Goal: Find contact information: Find contact information

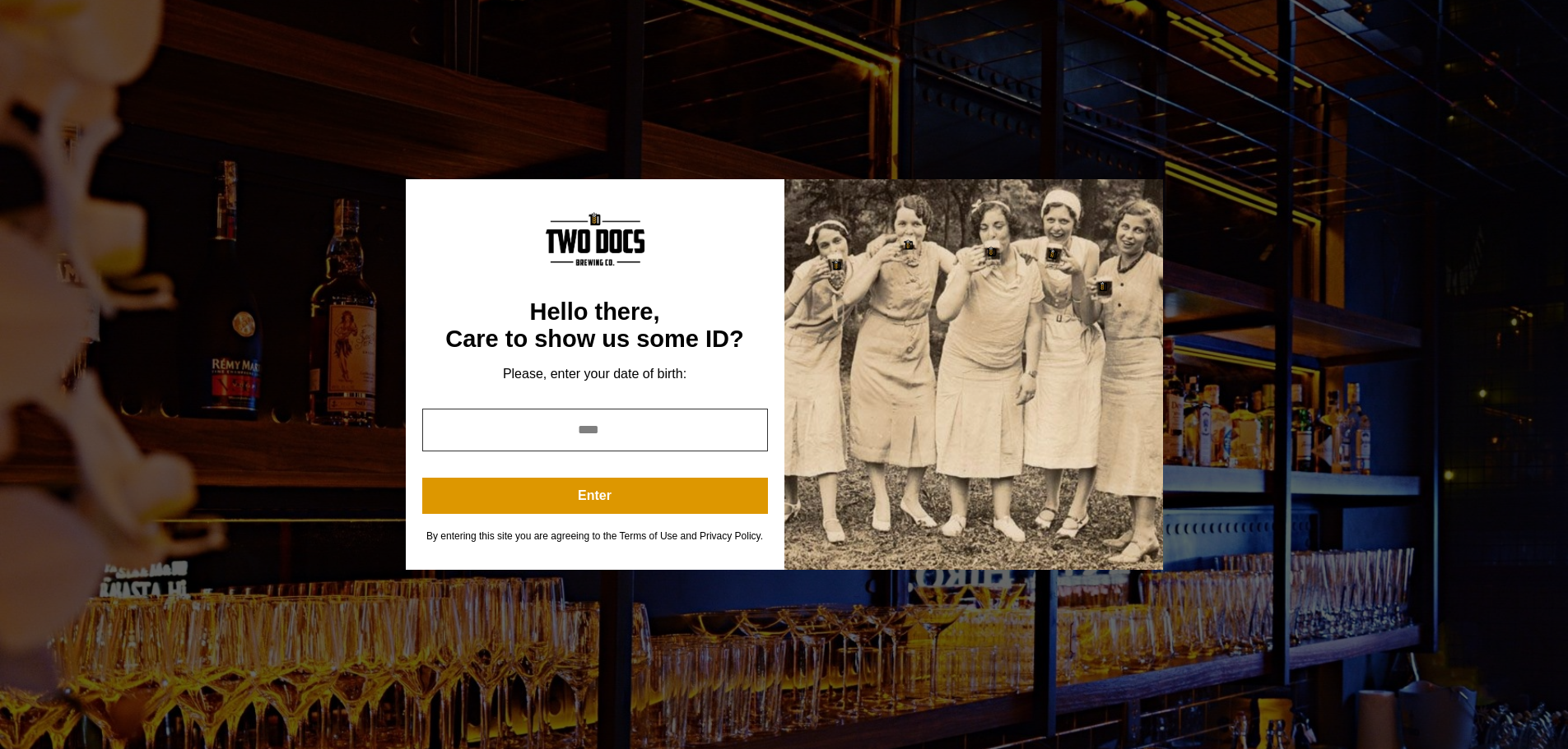
click at [568, 425] on input "year" at bounding box center [595, 430] width 346 height 43
type input "****"
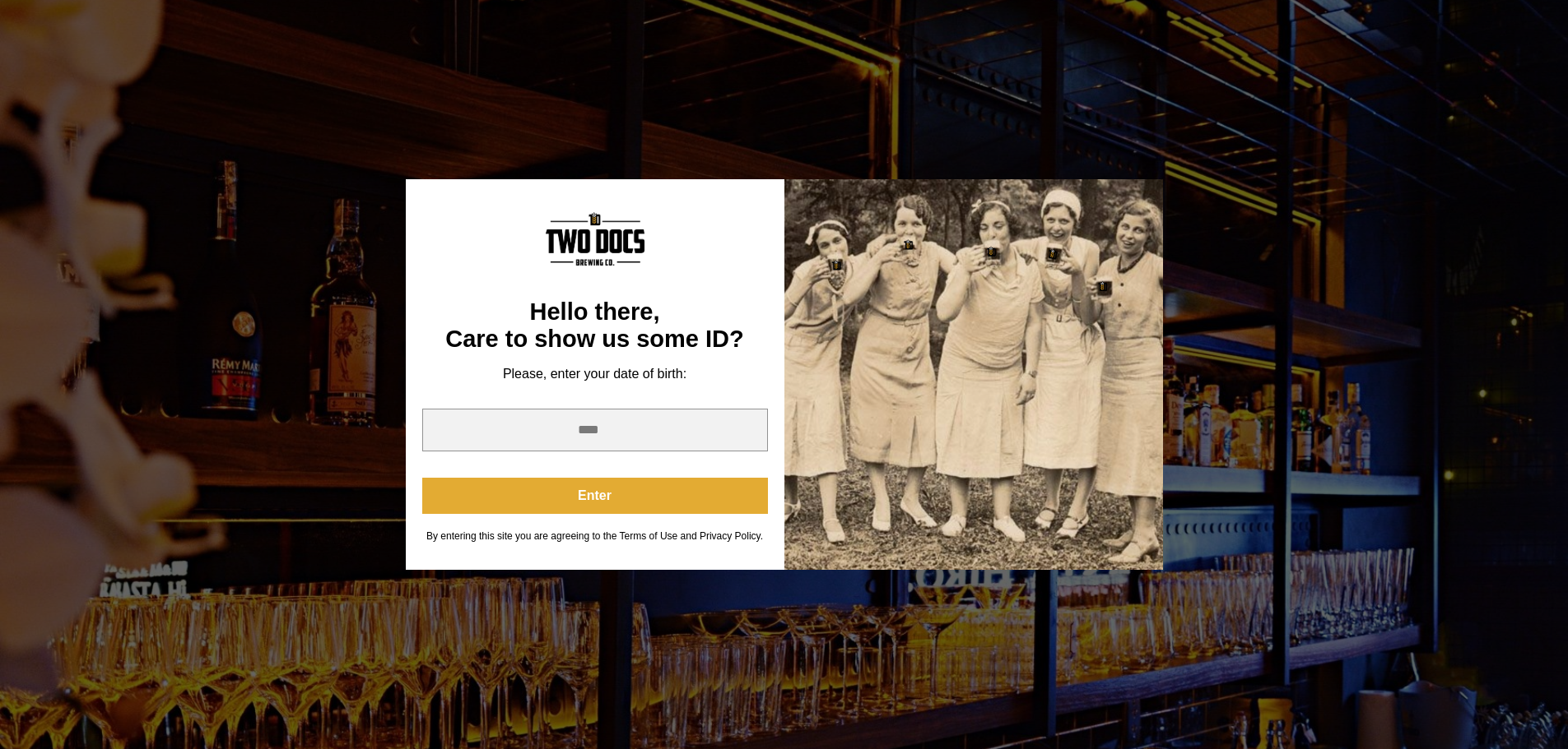
click at [630, 494] on button "Enter" at bounding box center [595, 496] width 346 height 36
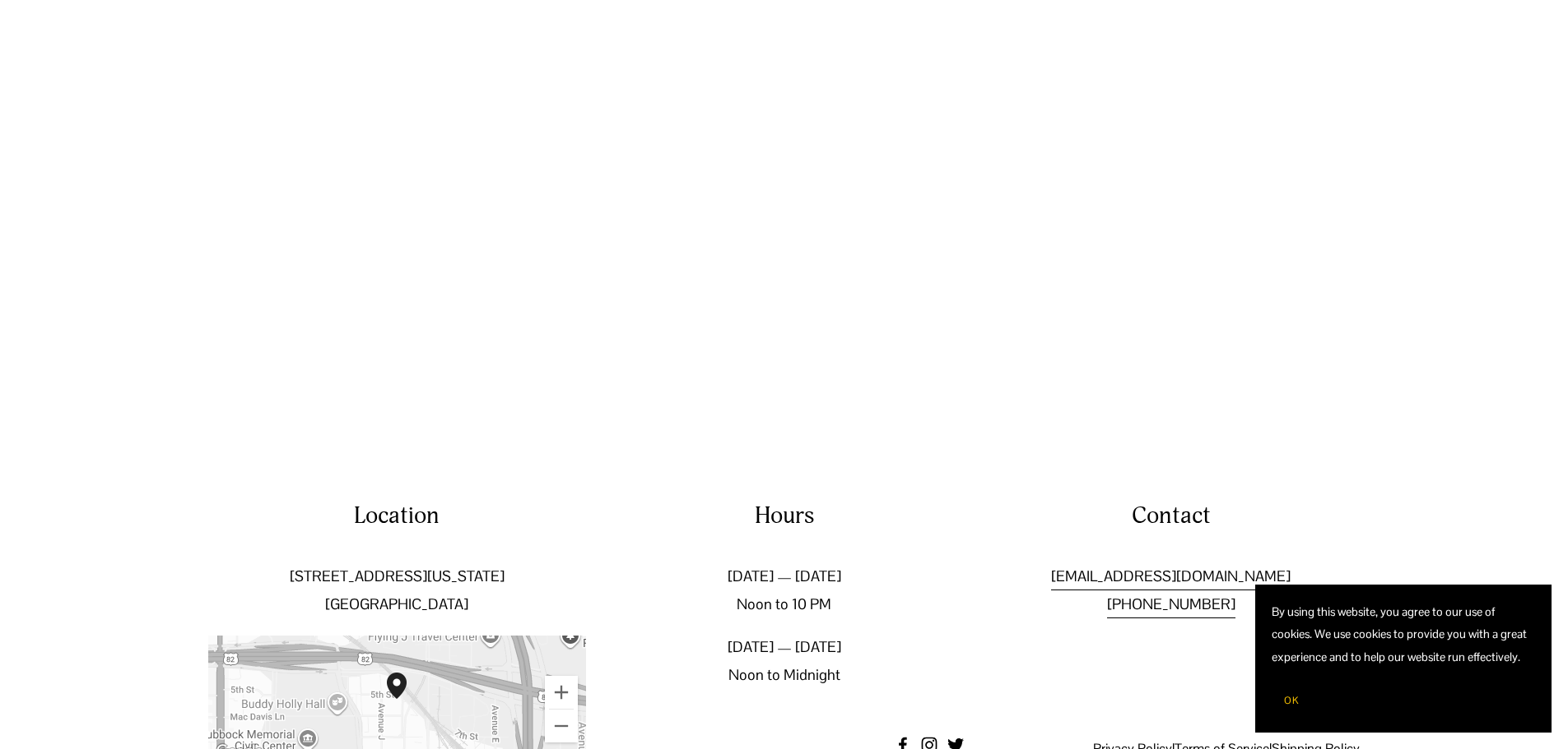
scroll to position [2806, 0]
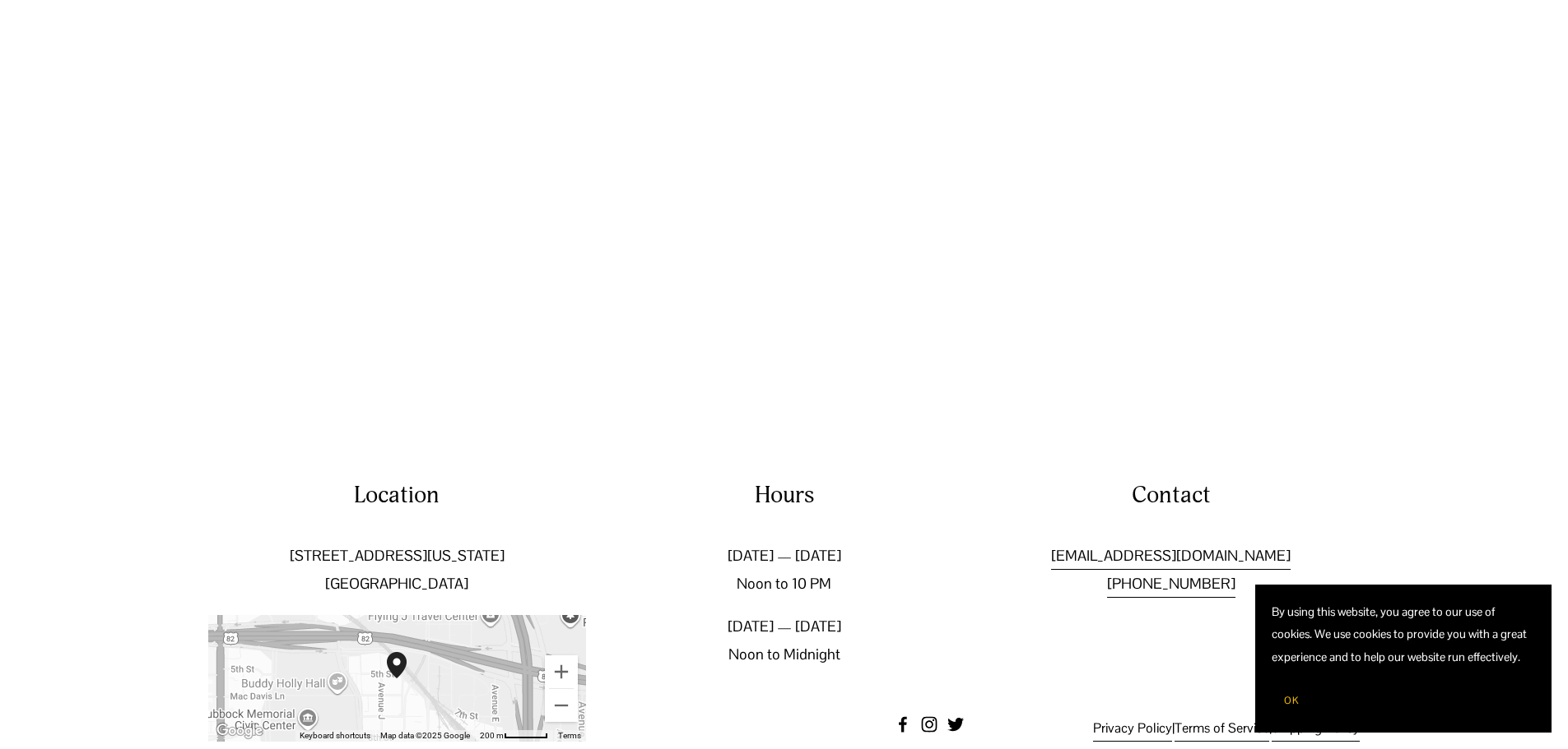
click at [1293, 703] on span "OK" at bounding box center [1291, 701] width 15 height 13
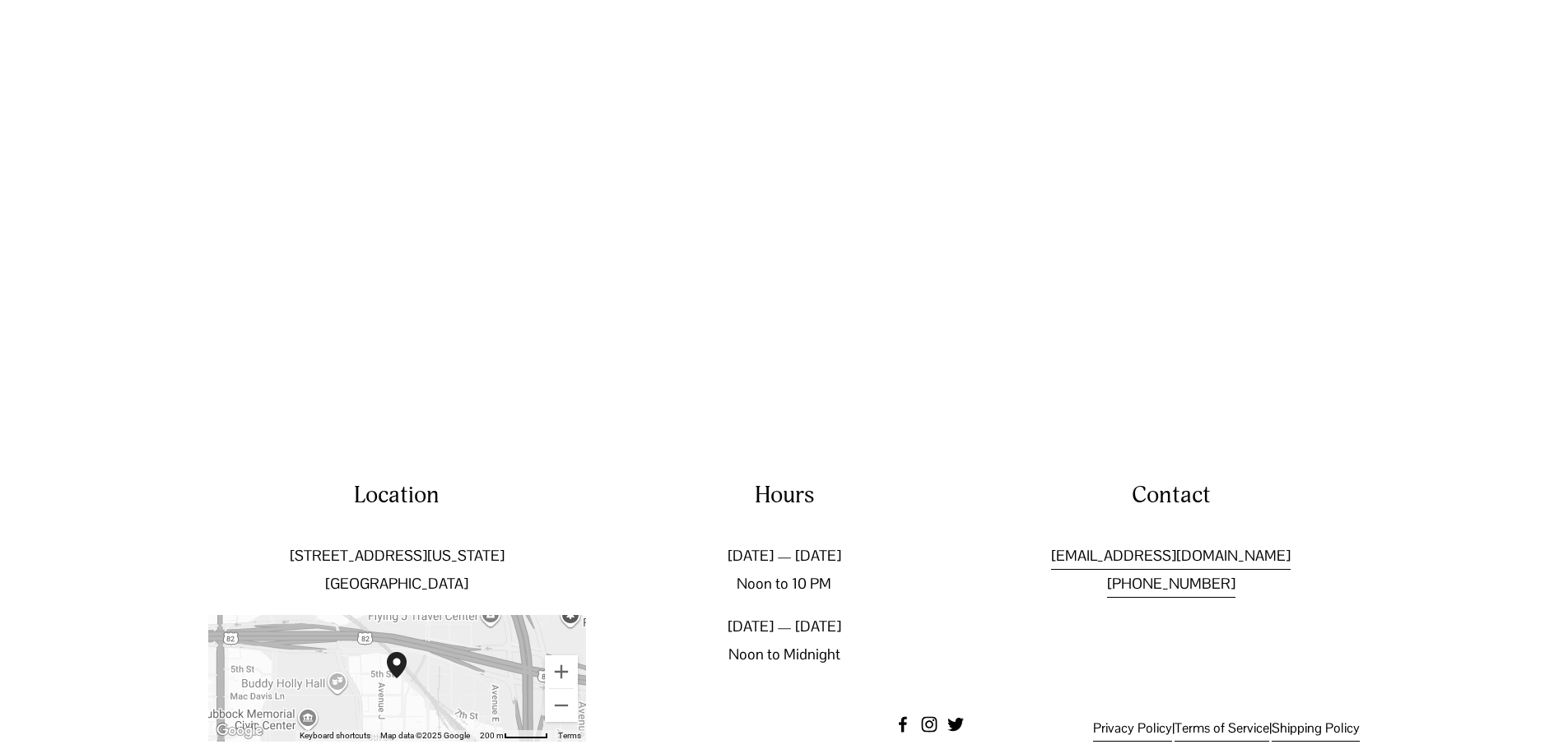
click at [1239, 543] on link "[EMAIL_ADDRESS][DOMAIN_NAME]" at bounding box center [1170, 557] width 240 height 28
click at [1038, 218] on div at bounding box center [784, 181] width 1568 height 261
drag, startPoint x: 1304, startPoint y: 512, endPoint x: 1026, endPoint y: 526, distance: 278.4
click at [1026, 543] on p "management@twodocsbrewing.com (806) 412-4888" at bounding box center [1170, 570] width 378 height 56
click at [1302, 495] on div "Contact management@twodocsbrewing.com (806) 412-4888" at bounding box center [1170, 539] width 378 height 118
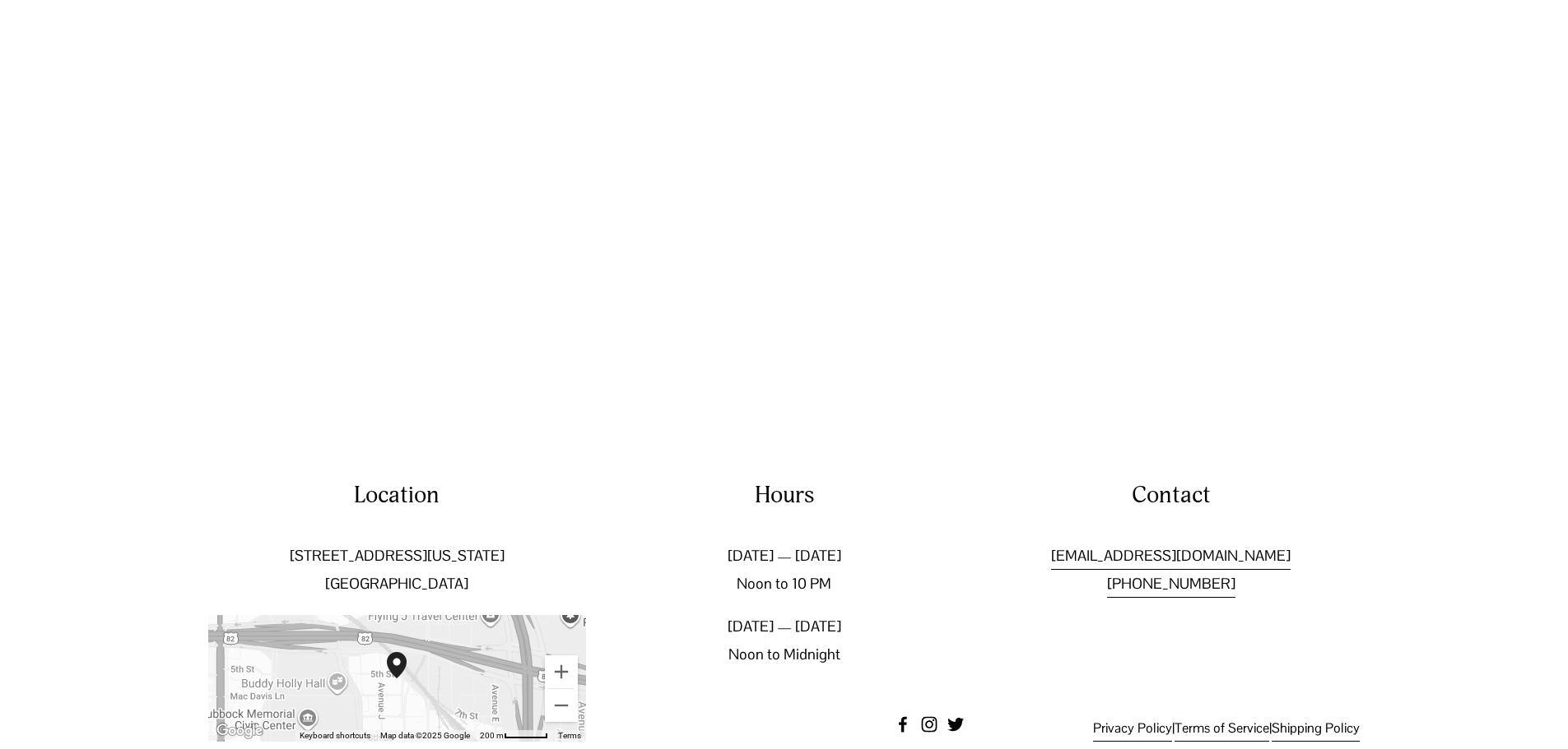
drag, startPoint x: 1301, startPoint y: 508, endPoint x: 1065, endPoint y: 511, distance: 236.0
click at [1041, 543] on p "management@twodocsbrewing.com (806) 412-4888" at bounding box center [1170, 570] width 378 height 56
copy link "[EMAIL_ADDRESS][DOMAIN_NAME]"
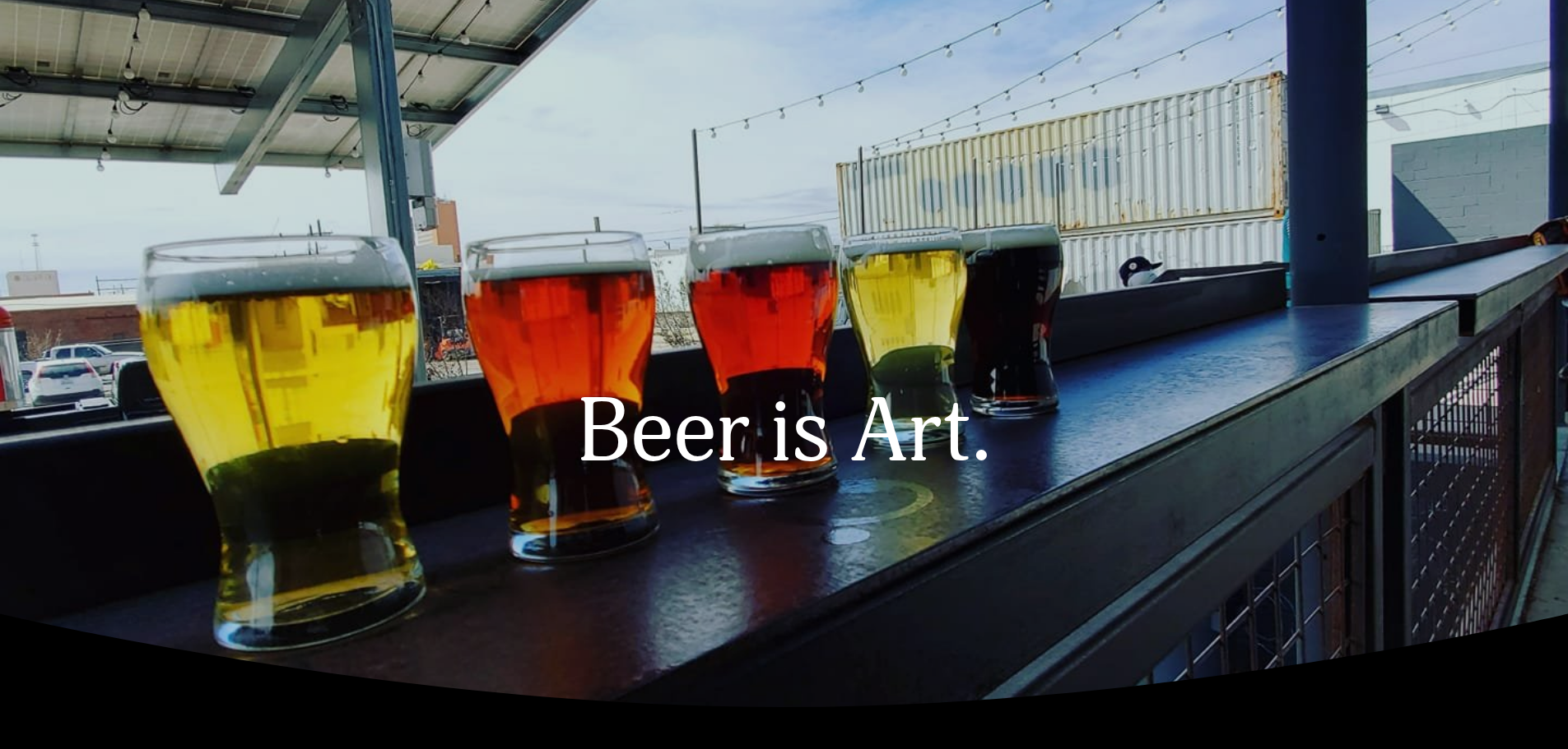
scroll to position [82, 0]
